Goal: Information Seeking & Learning: Learn about a topic

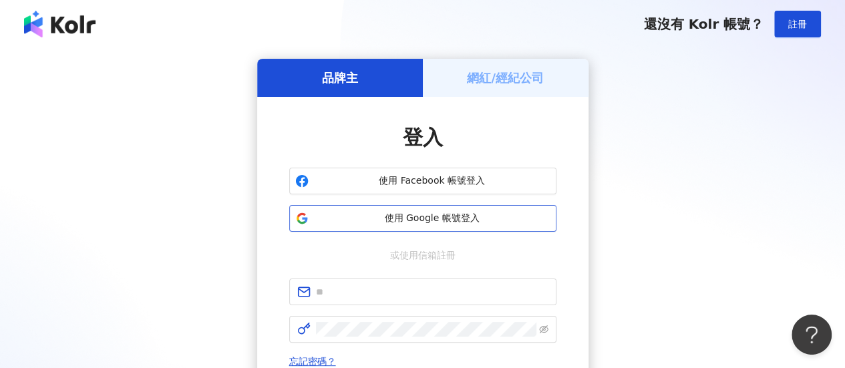
click at [465, 212] on span "使用 Google 帳號登入" at bounding box center [432, 218] width 237 height 13
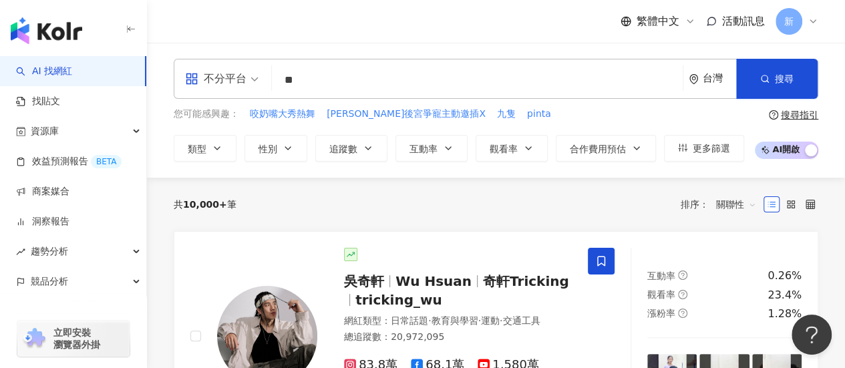
type input "*"
type input "**"
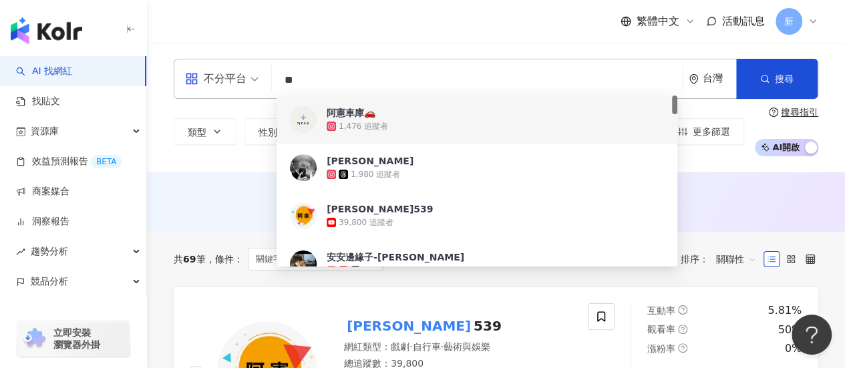
scroll to position [111, 0]
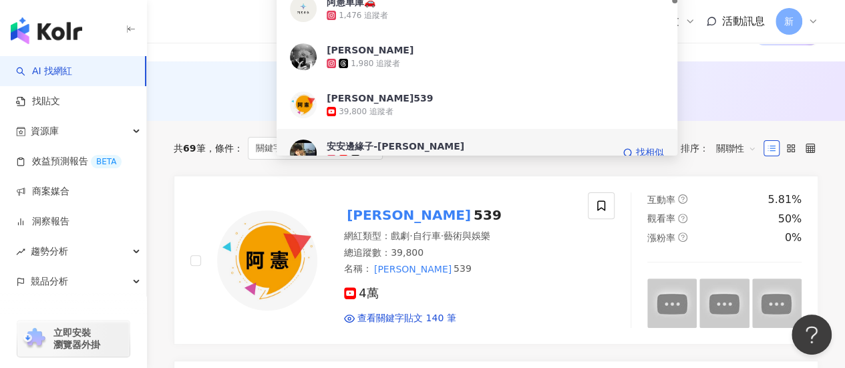
click at [403, 145] on span "安安邊緣子-阿憲" at bounding box center [470, 146] width 286 height 13
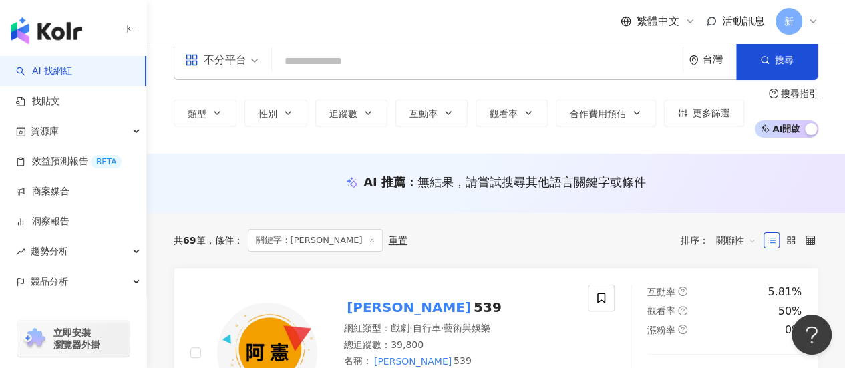
scroll to position [0, 0]
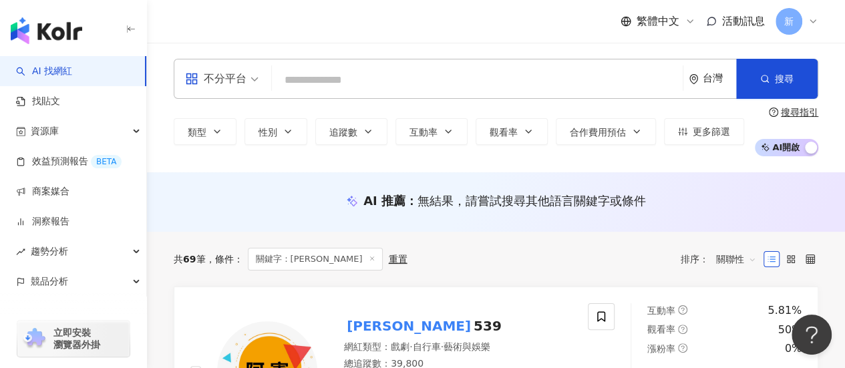
click at [353, 85] on input "search" at bounding box center [477, 79] width 400 height 25
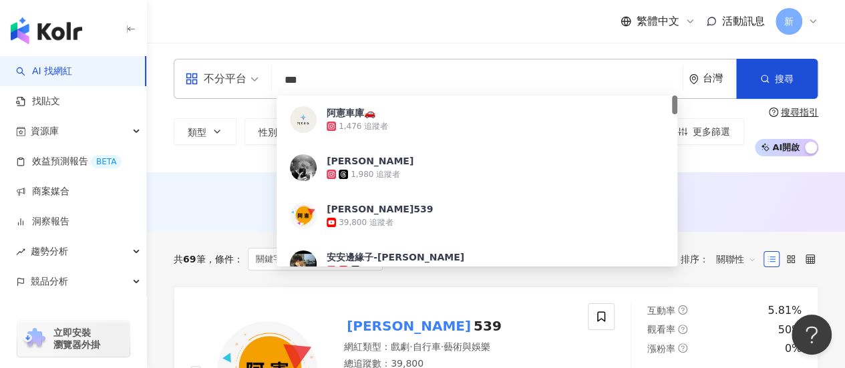
type input "**"
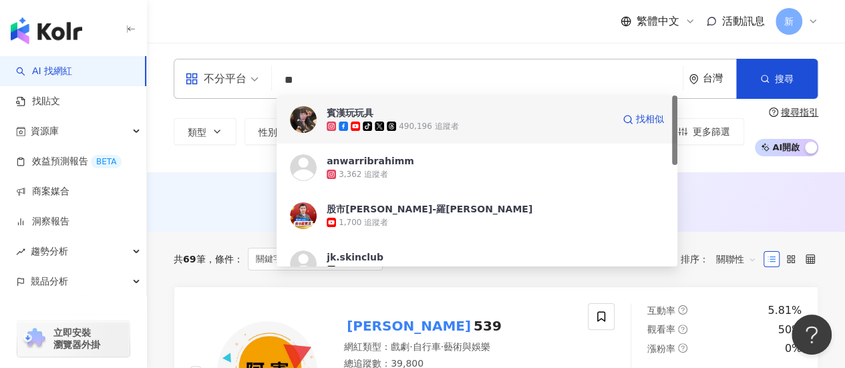
click at [366, 118] on div "賓漢玩玩具" at bounding box center [350, 112] width 47 height 13
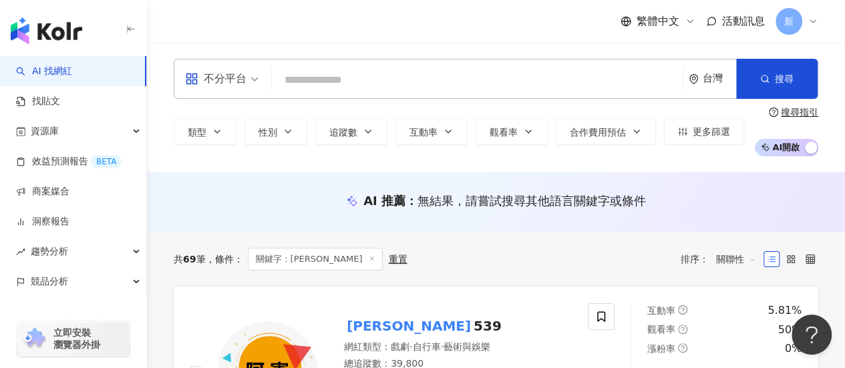
click at [458, 75] on input "search" at bounding box center [477, 79] width 400 height 25
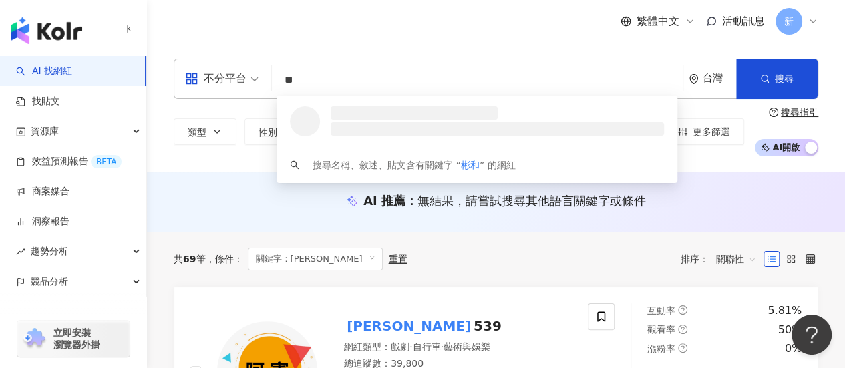
type input "*"
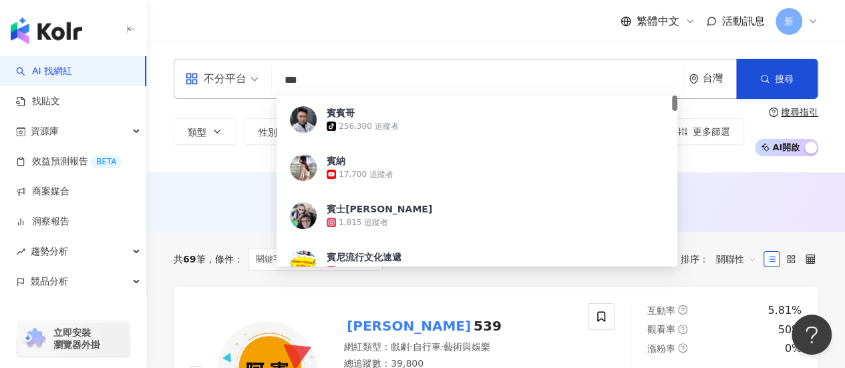
type input "**"
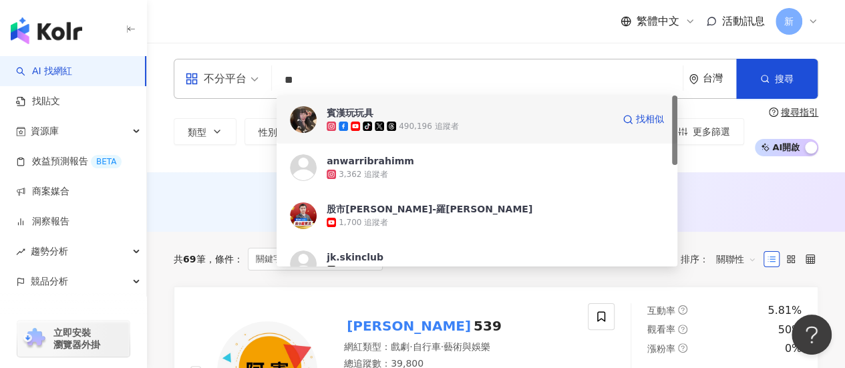
click at [440, 125] on div "490,196 追蹤者" at bounding box center [428, 126] width 59 height 11
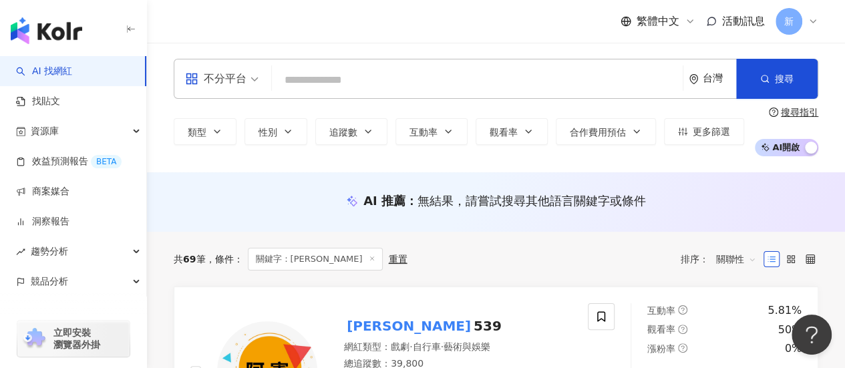
paste input "**********"
type input "**********"
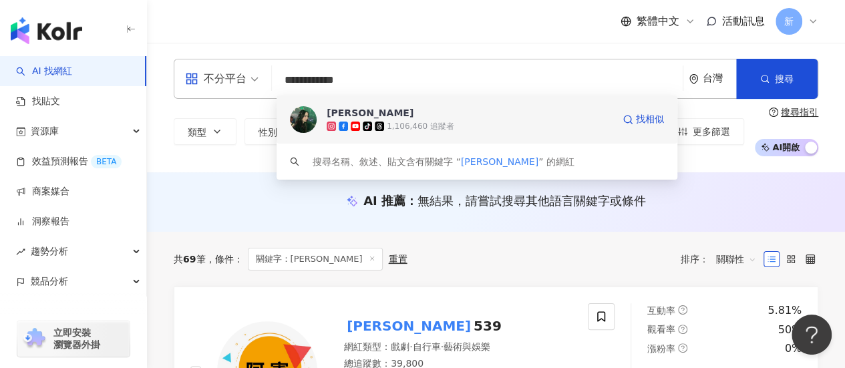
click at [448, 111] on span "[PERSON_NAME]" at bounding box center [470, 112] width 286 height 13
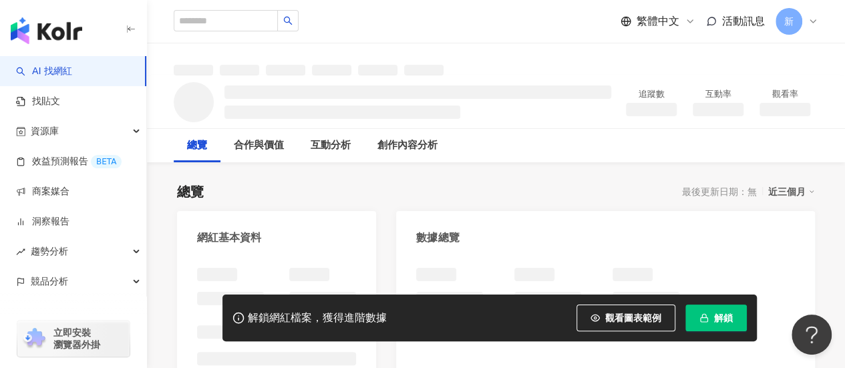
click at [738, 319] on button "解鎖" at bounding box center [716, 318] width 61 height 27
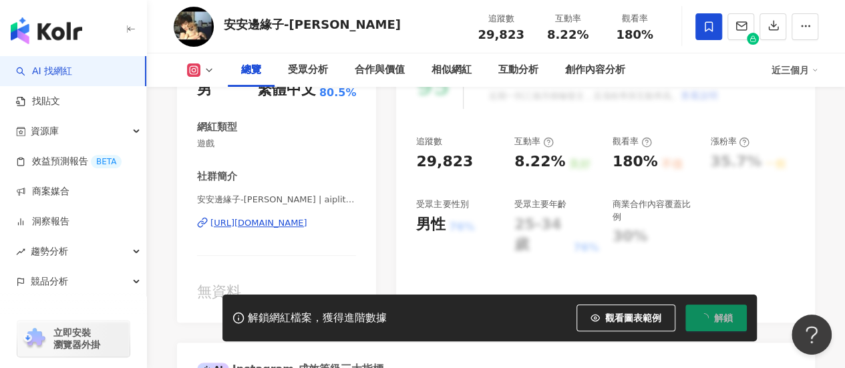
scroll to position [223, 0]
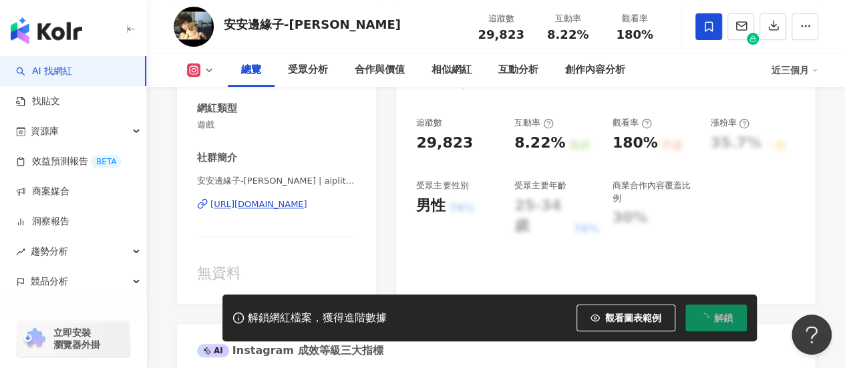
click at [453, 148] on div "29,823" at bounding box center [444, 143] width 57 height 21
copy div "29,823"
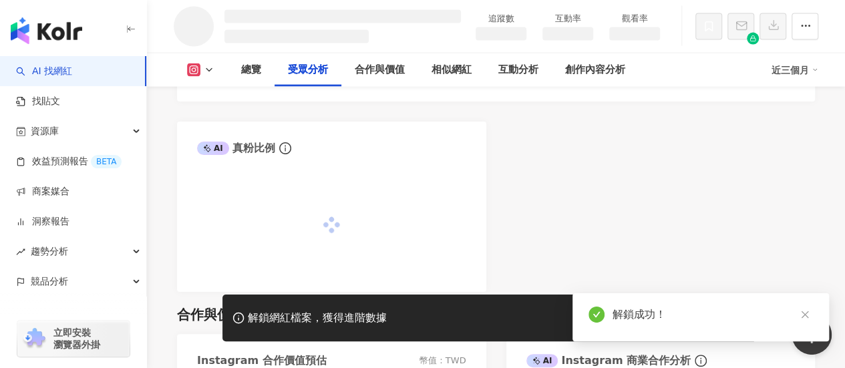
scroll to position [858, 0]
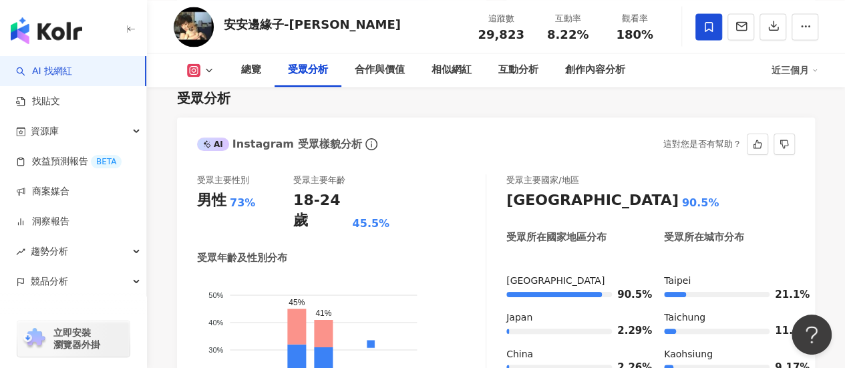
scroll to position [1218, 0]
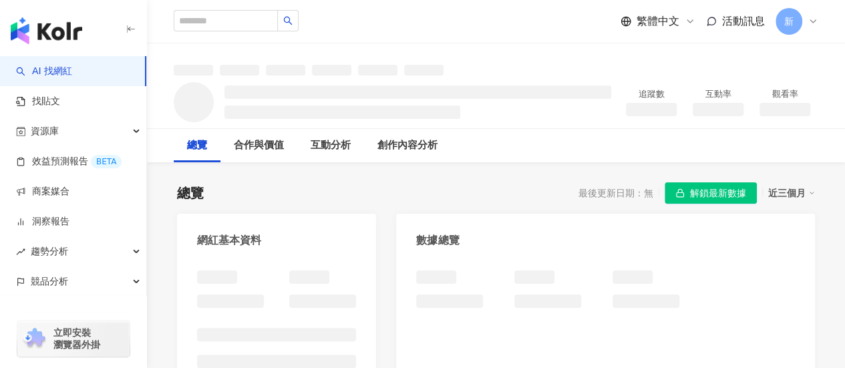
click at [726, 194] on span "解鎖最新數據" at bounding box center [718, 193] width 56 height 21
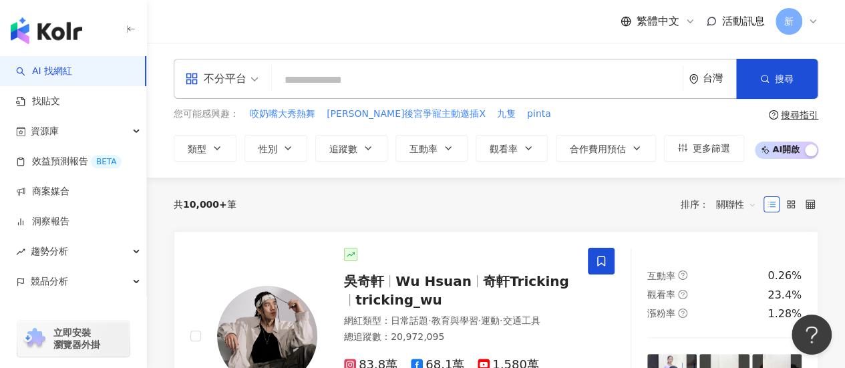
click at [603, 197] on div "共 10,000+ 筆 排序： 關聯性" at bounding box center [496, 204] width 645 height 21
click at [490, 81] on input "search" at bounding box center [477, 79] width 400 height 25
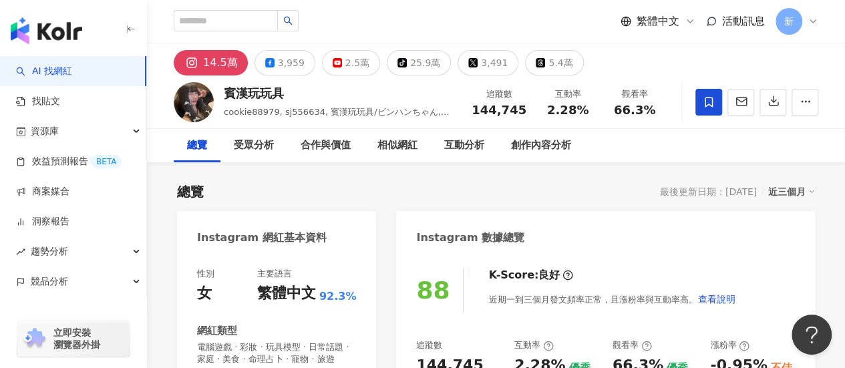
click at [607, 224] on div "Instagram 數據總覽" at bounding box center [605, 232] width 419 height 43
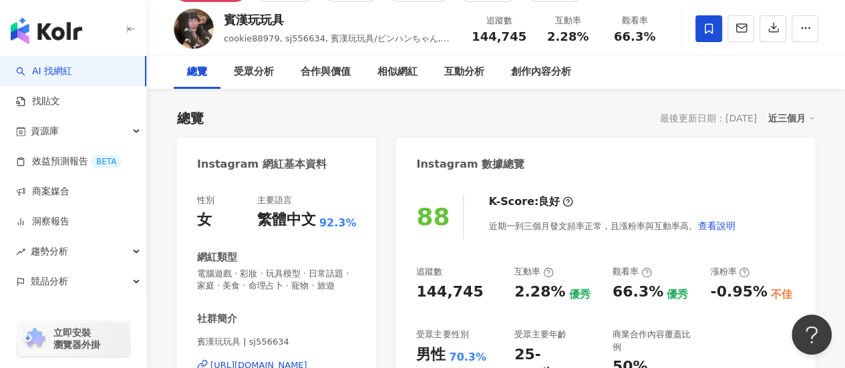
scroll to position [223, 0]
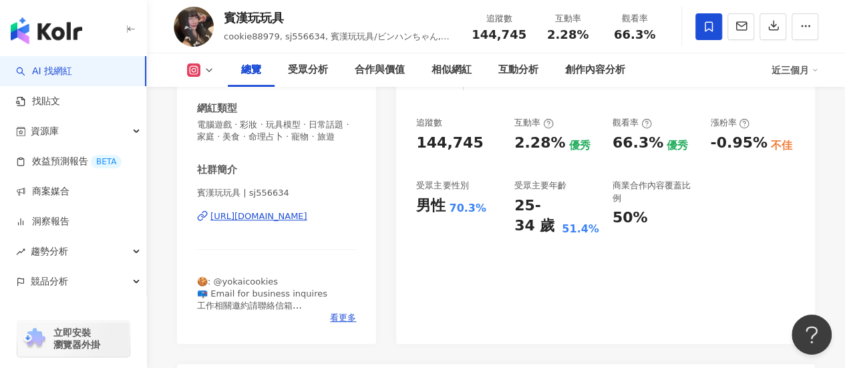
click at [444, 144] on div "144,745" at bounding box center [449, 143] width 67 height 21
click at [444, 141] on div "144,745" at bounding box center [449, 143] width 67 height 21
copy div "144,745"
drag, startPoint x: 283, startPoint y: 19, endPoint x: 230, endPoint y: 14, distance: 53.7
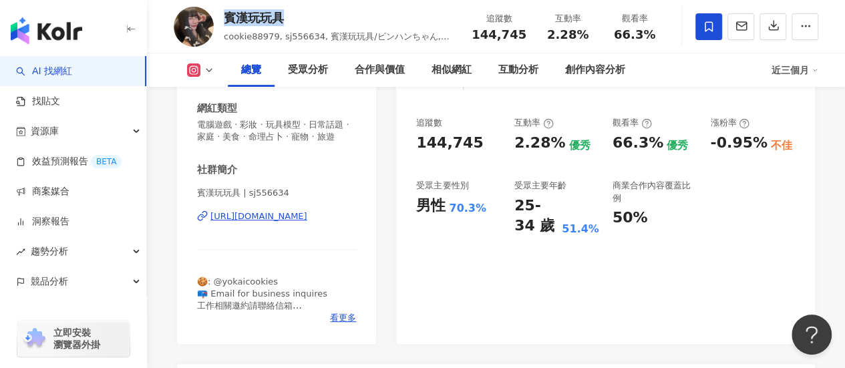
click at [230, 14] on div "賓漢玩玩具" at bounding box center [340, 17] width 233 height 17
copy div "賓漢玩玩具"
drag, startPoint x: 647, startPoint y: 146, endPoint x: 610, endPoint y: 146, distance: 36.8
click at [610, 146] on div "追蹤數 144,745 互動率 2.28% 優秀 觀看率 66.3% 優秀 漲粉率 -0.95% 不佳 受眾主要性別 男性 70.3% 受眾主要年齡 25-3…" at bounding box center [605, 177] width 379 height 120
copy div "66.3"
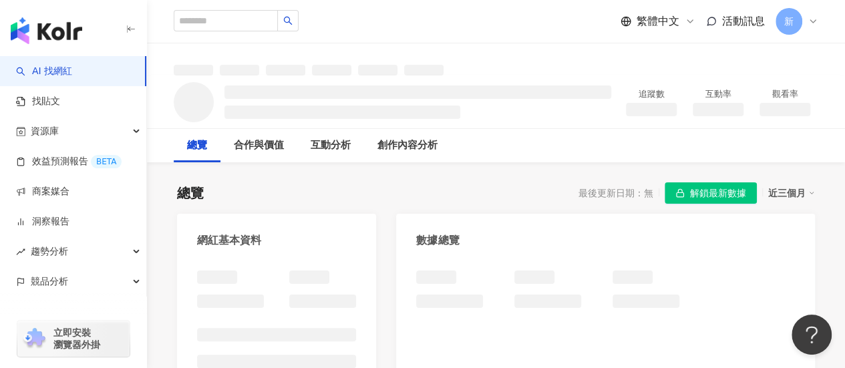
click at [738, 190] on span "解鎖最新數據" at bounding box center [718, 193] width 56 height 21
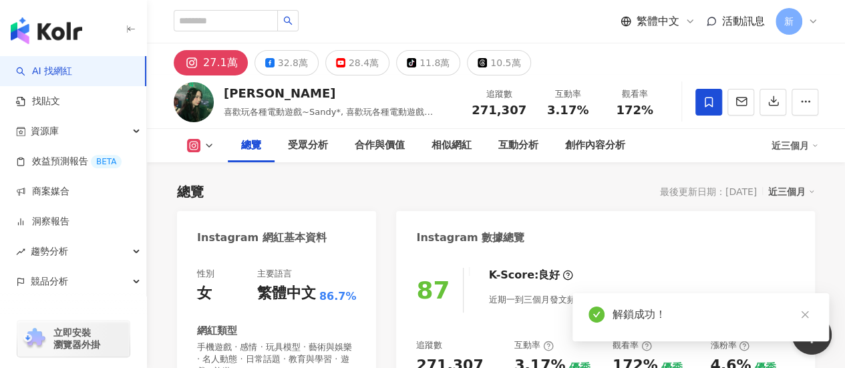
scroll to position [223, 0]
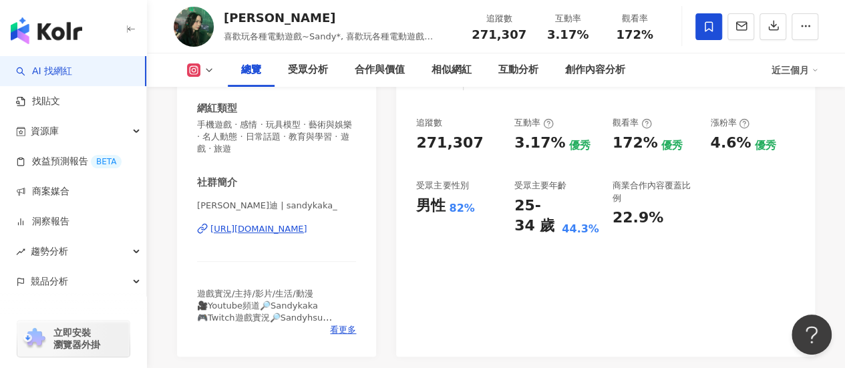
click at [757, 182] on div "追蹤數 271,307 互動率 3.17% 優秀 觀看率 172% 優秀 漲粉率 4.6% 優秀 受眾主要性別 男性 82% 受眾主要年齡 25-34 歲 4…" at bounding box center [605, 177] width 379 height 120
click at [445, 140] on div "271,307" at bounding box center [449, 143] width 67 height 21
copy div "271,307"
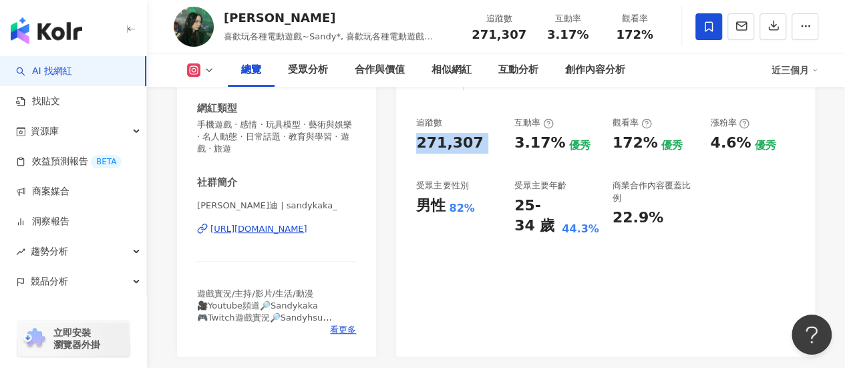
drag, startPoint x: 620, startPoint y: 151, endPoint x: 626, endPoint y: 142, distance: 10.6
click at [620, 151] on div "172%" at bounding box center [635, 143] width 45 height 21
